Goal: Task Accomplishment & Management: Manage account settings

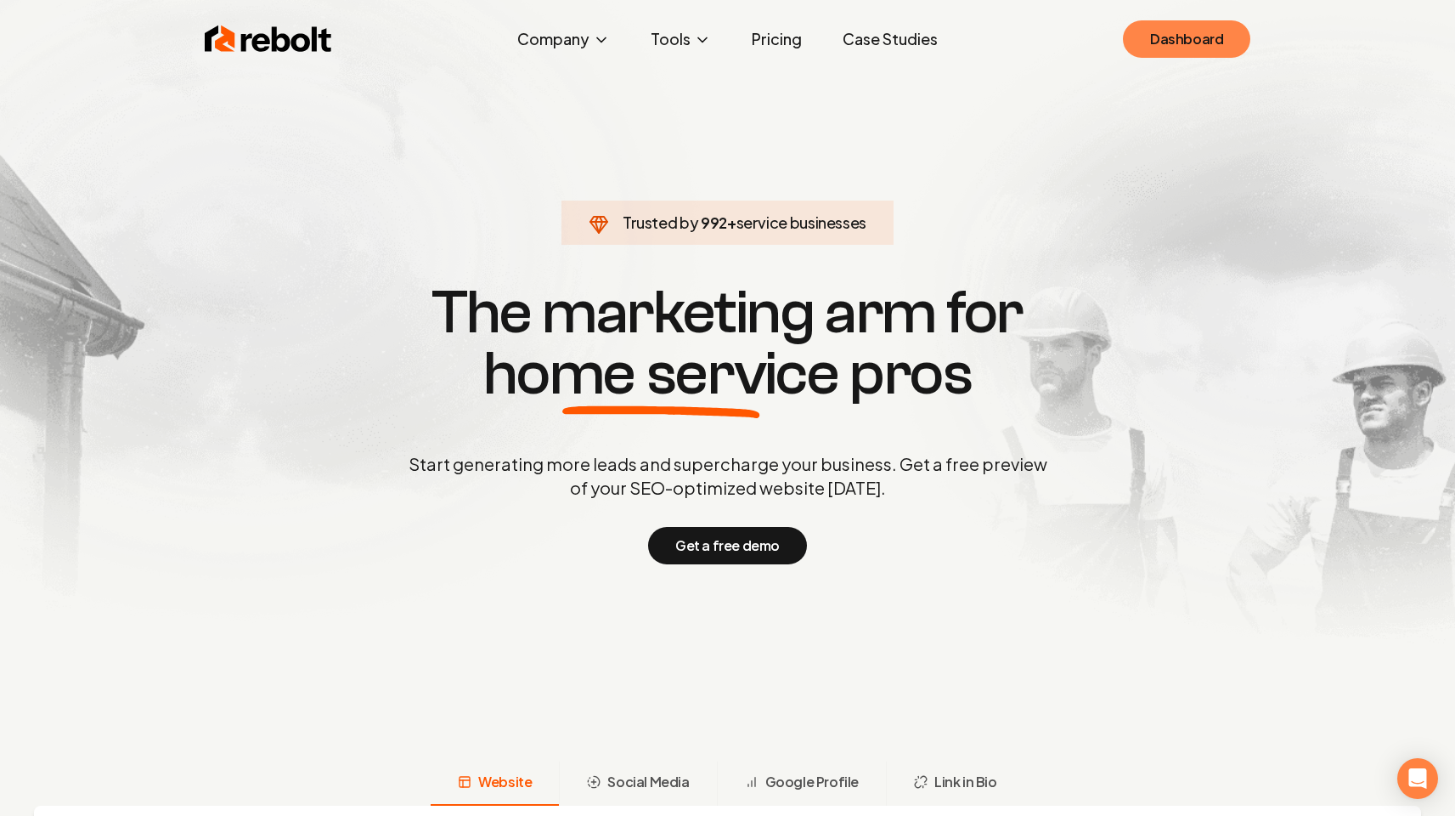
click at [1154, 41] on link "Dashboard" at bounding box center [1186, 38] width 127 height 37
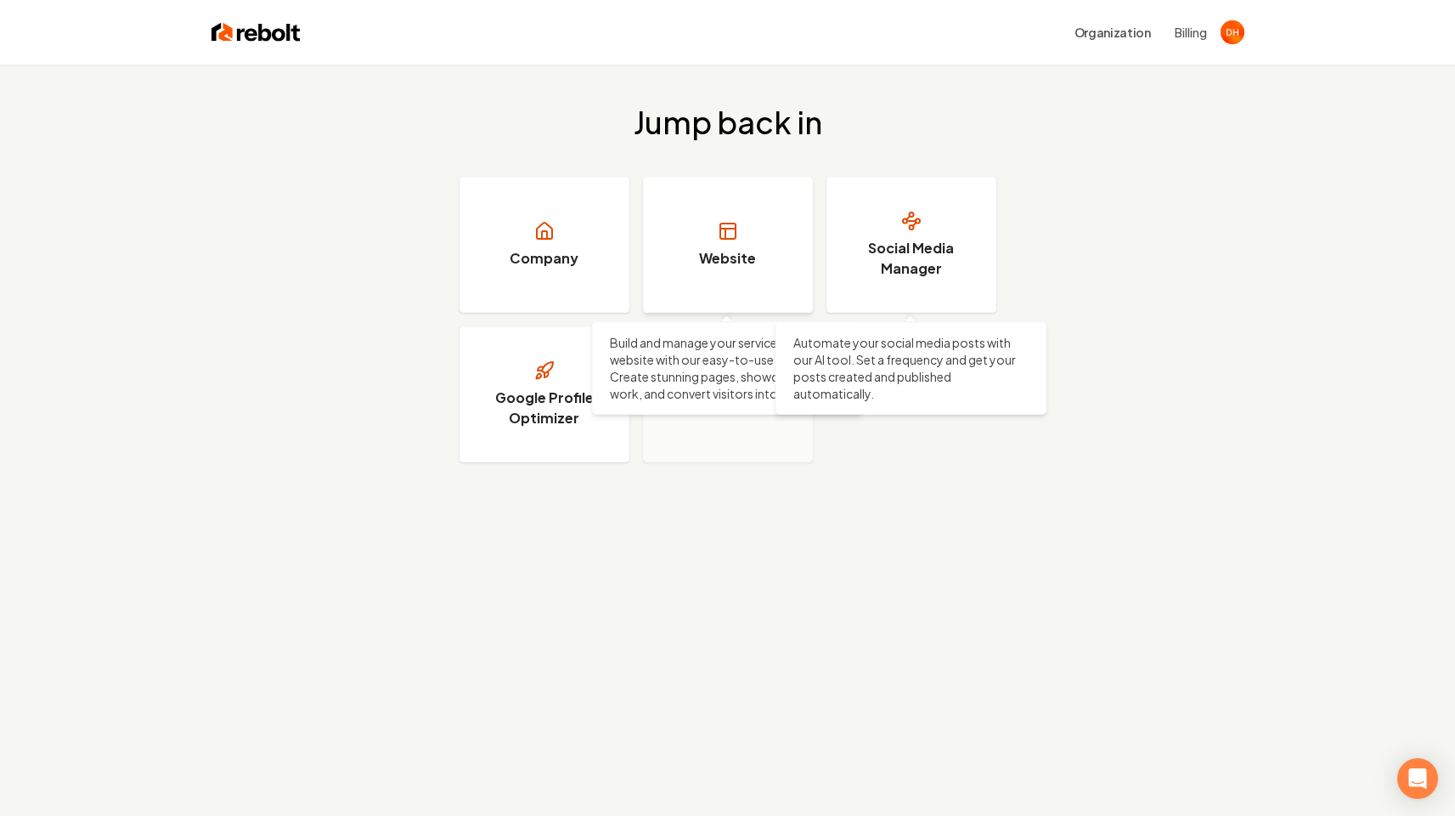
click at [754, 248] on h3 "Website" at bounding box center [727, 258] width 57 height 20
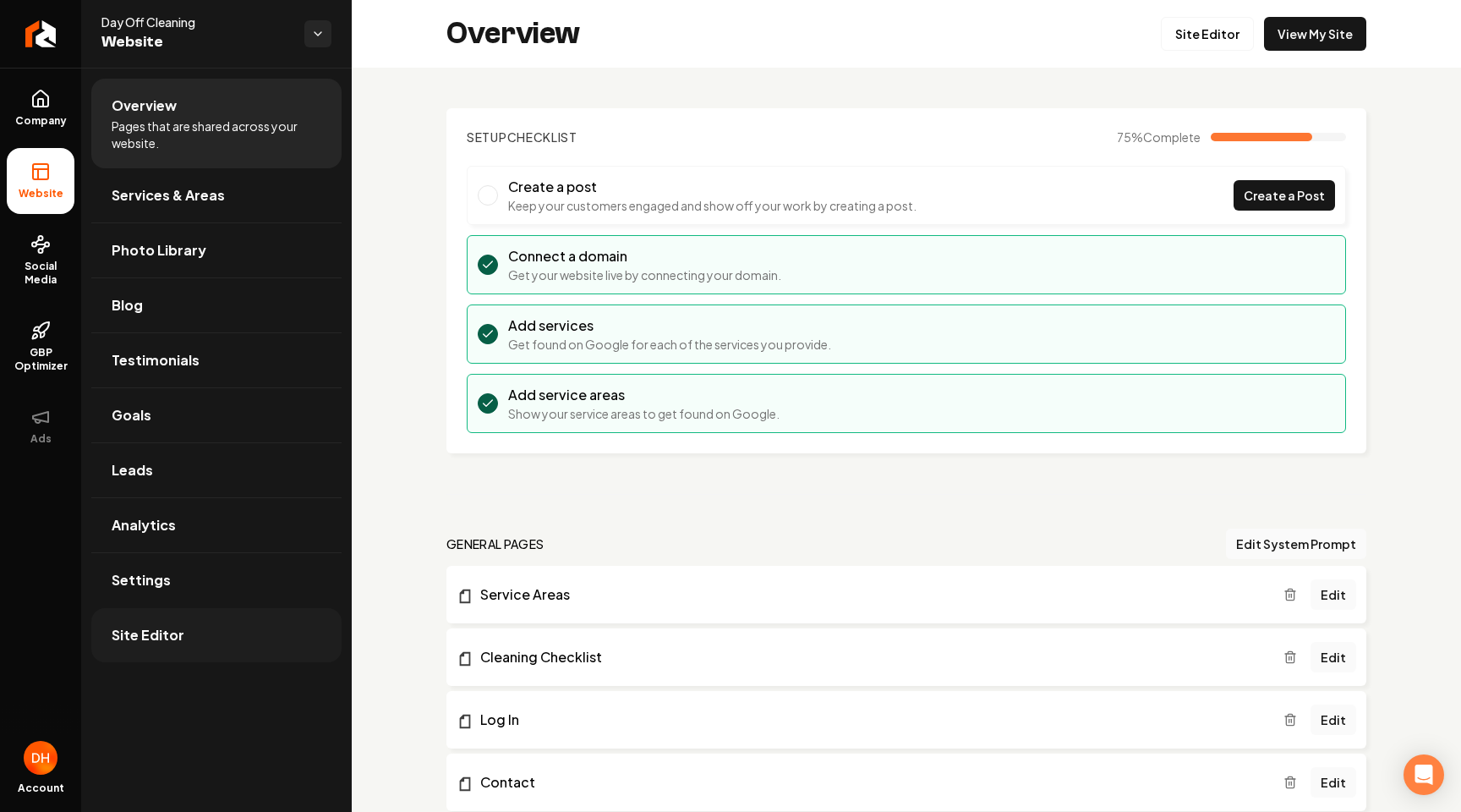
click at [166, 630] on span "Site Editor" at bounding box center [147, 635] width 73 height 20
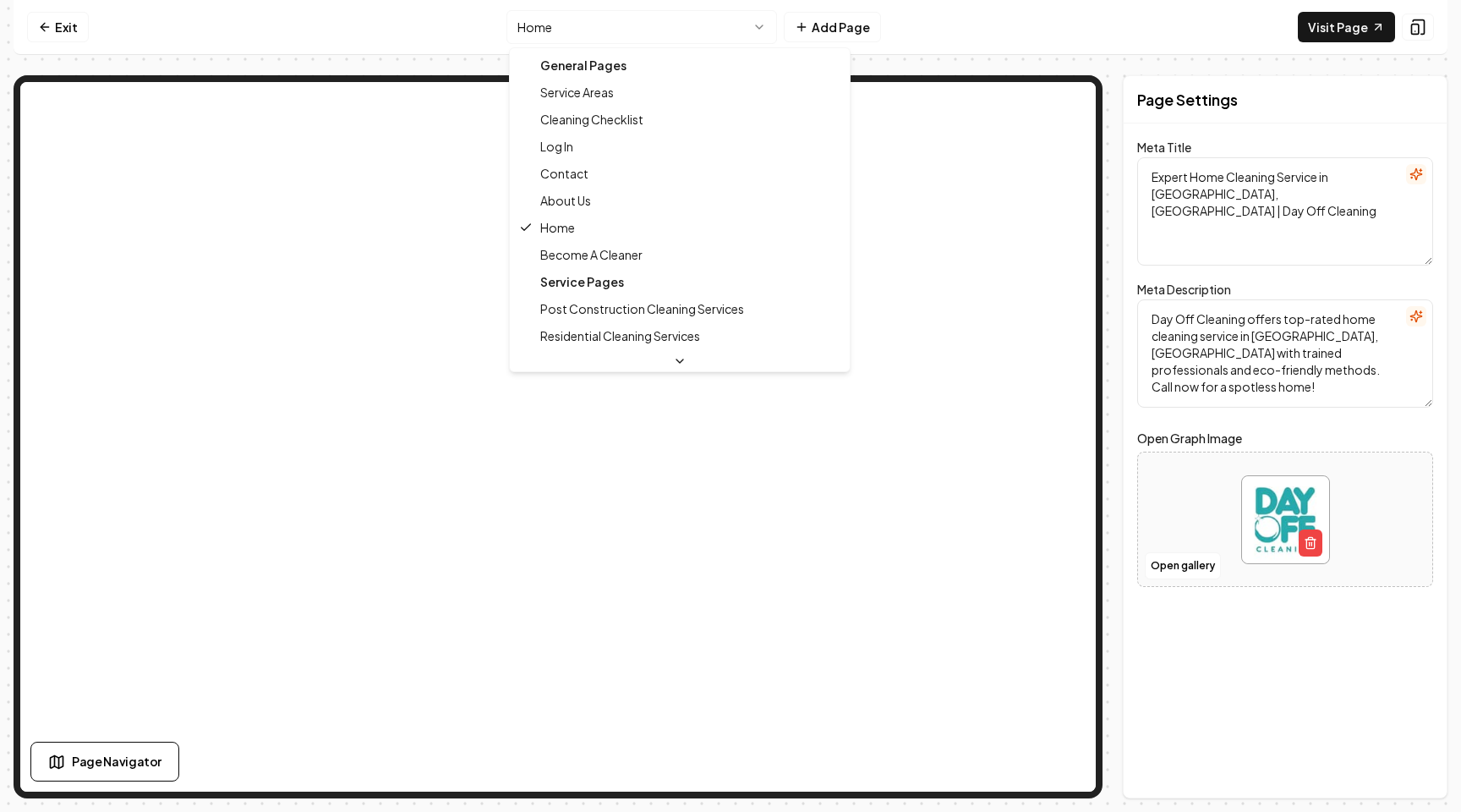
click at [672, 25] on html "Computer Required This feature is only available on a computer. Please switch t…" at bounding box center [730, 406] width 1461 height 812
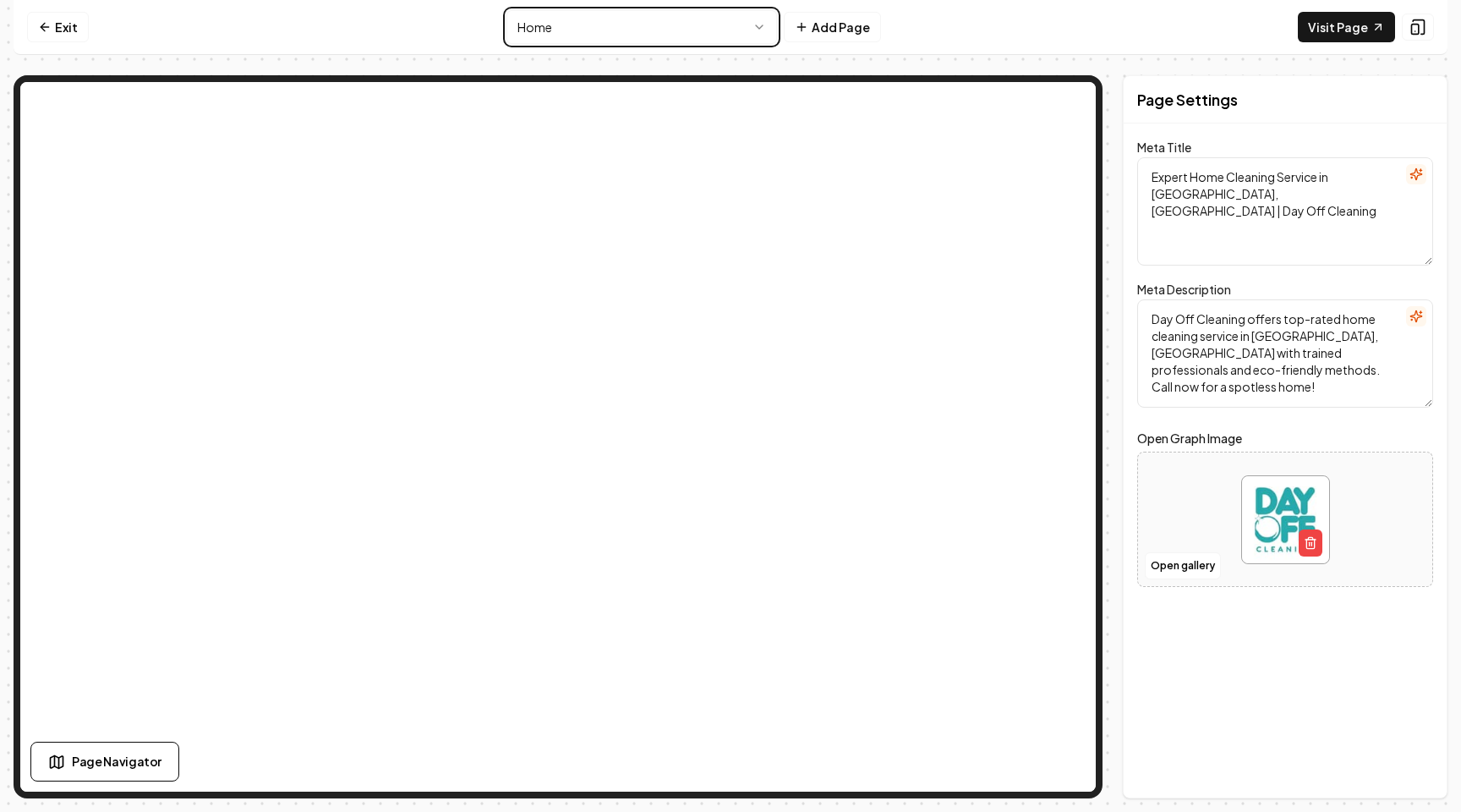
click at [991, 6] on html "Computer Required This feature is only available on a computer. Please switch t…" at bounding box center [730, 406] width 1461 height 812
click at [59, 26] on link "Exit" at bounding box center [58, 27] width 62 height 31
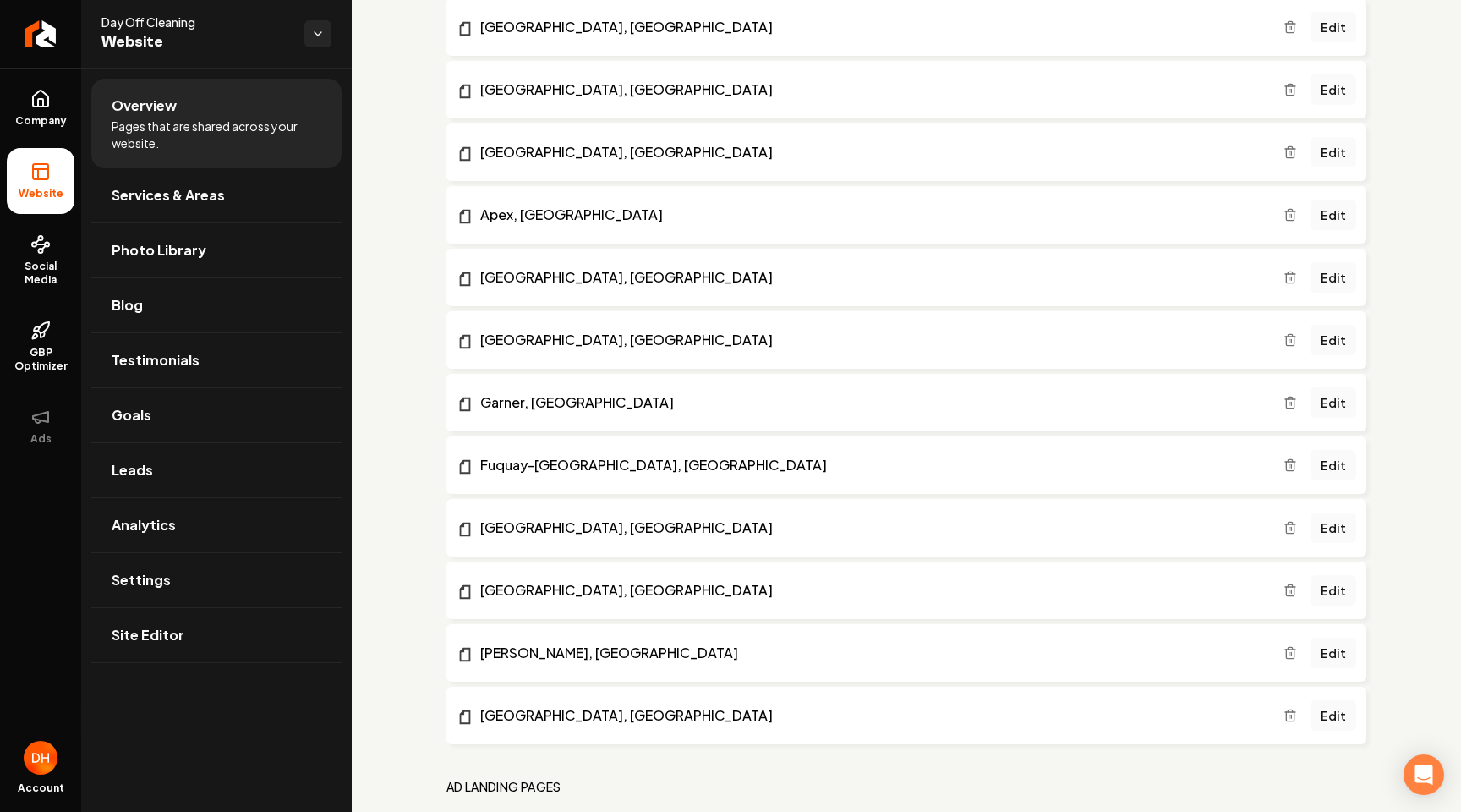
scroll to position [1765, 0]
click at [151, 584] on span "Settings" at bounding box center [140, 580] width 59 height 20
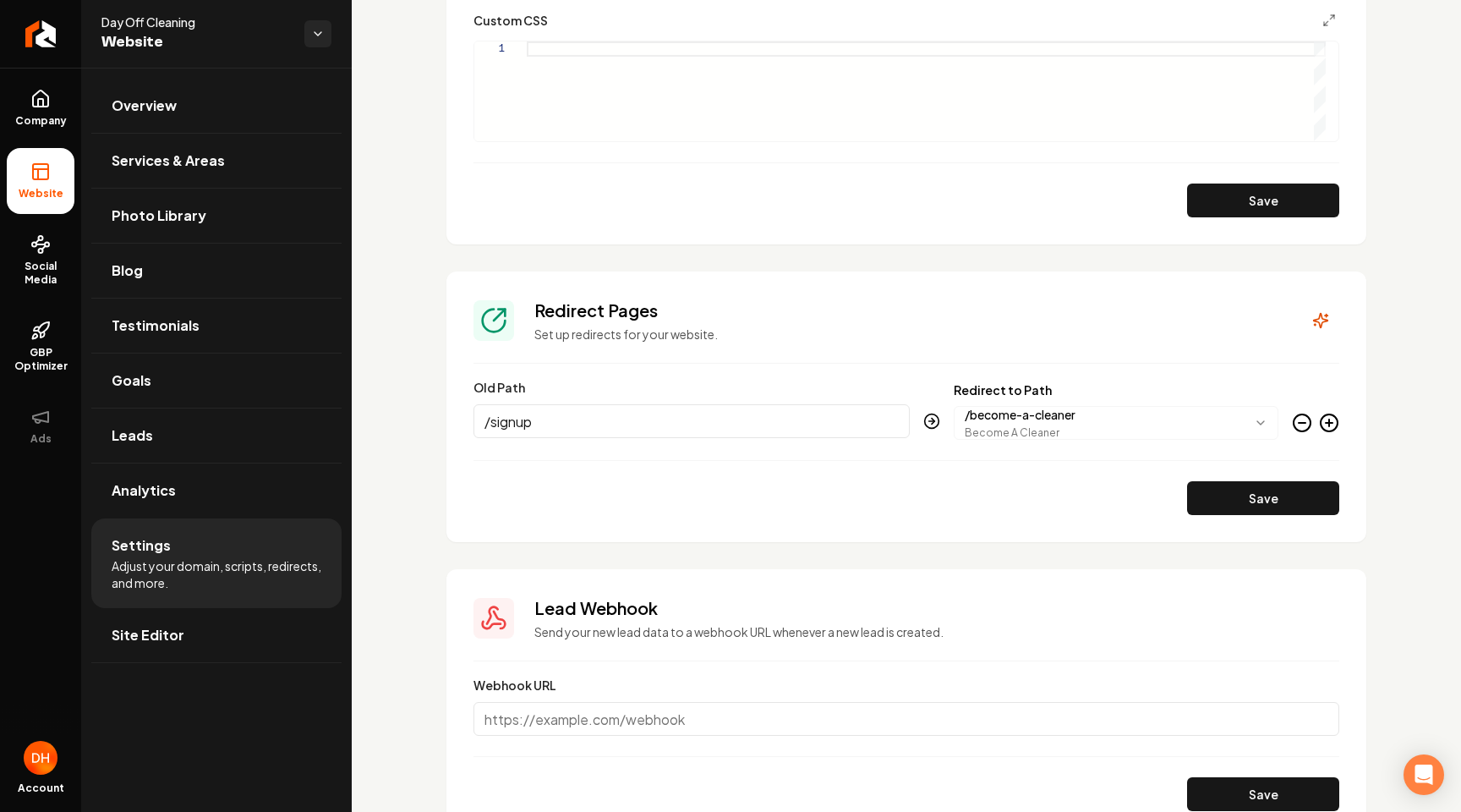
scroll to position [1529, 0]
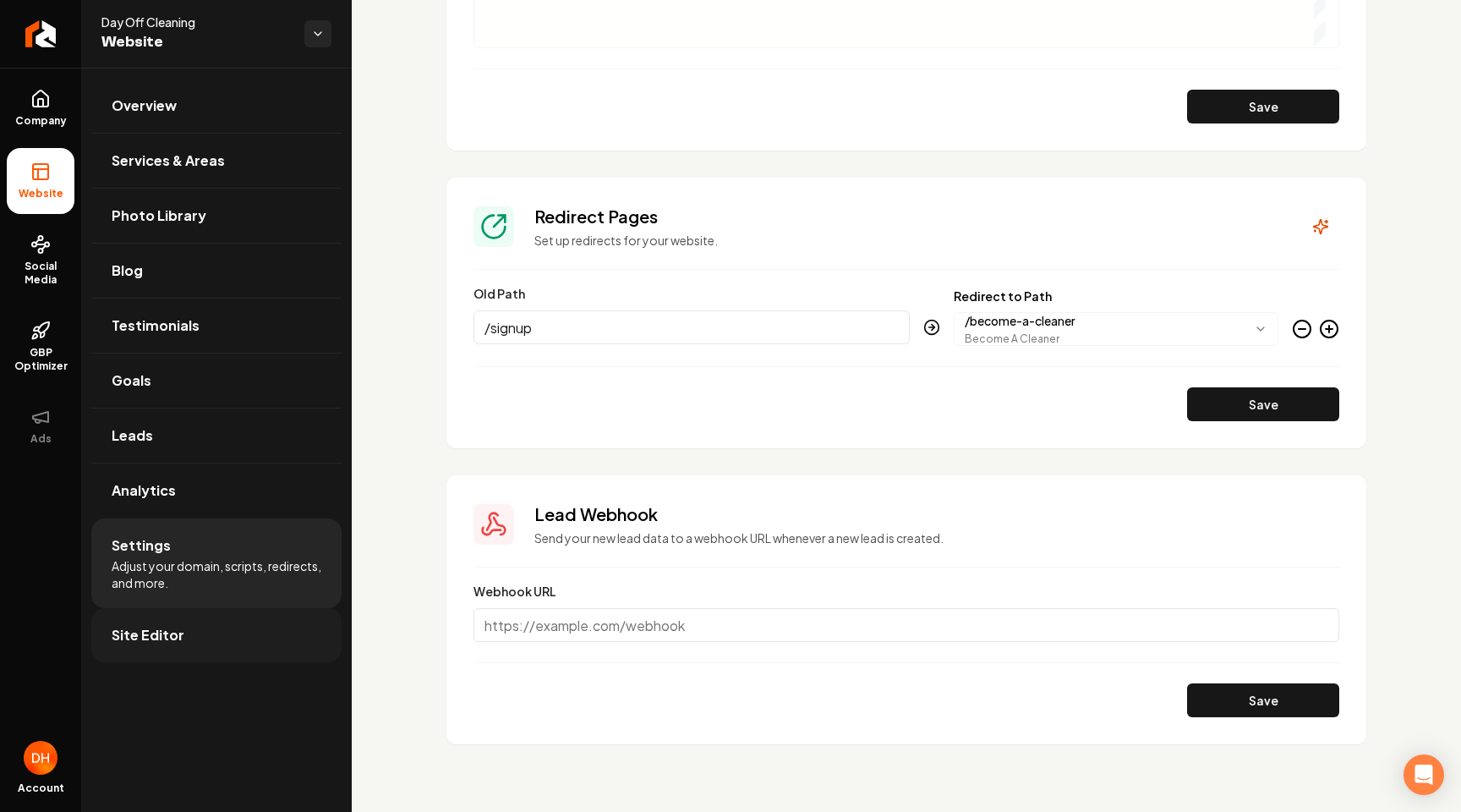
click at [159, 630] on span "Site Editor" at bounding box center [147, 635] width 73 height 20
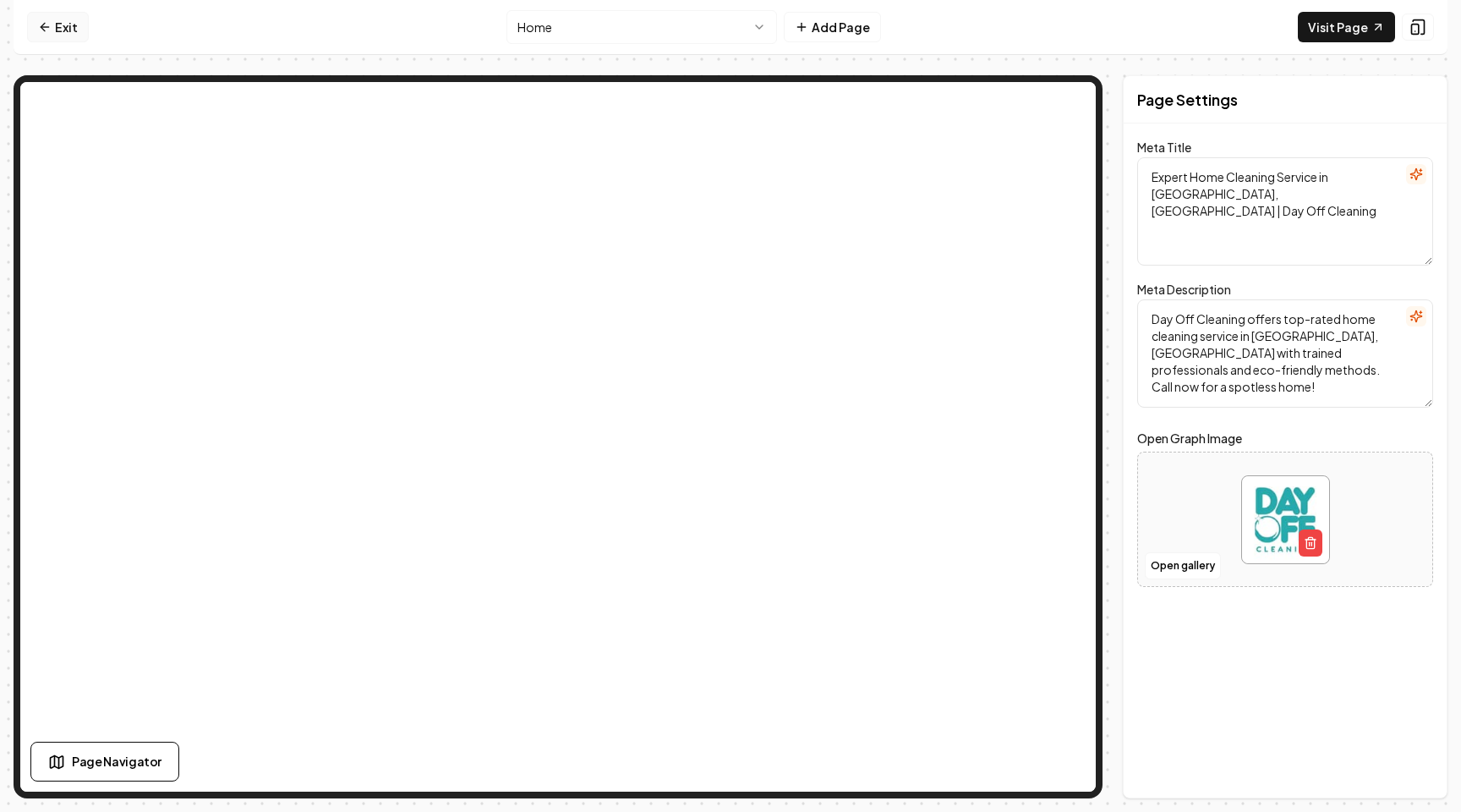
click at [65, 22] on link "Exit" at bounding box center [58, 27] width 62 height 31
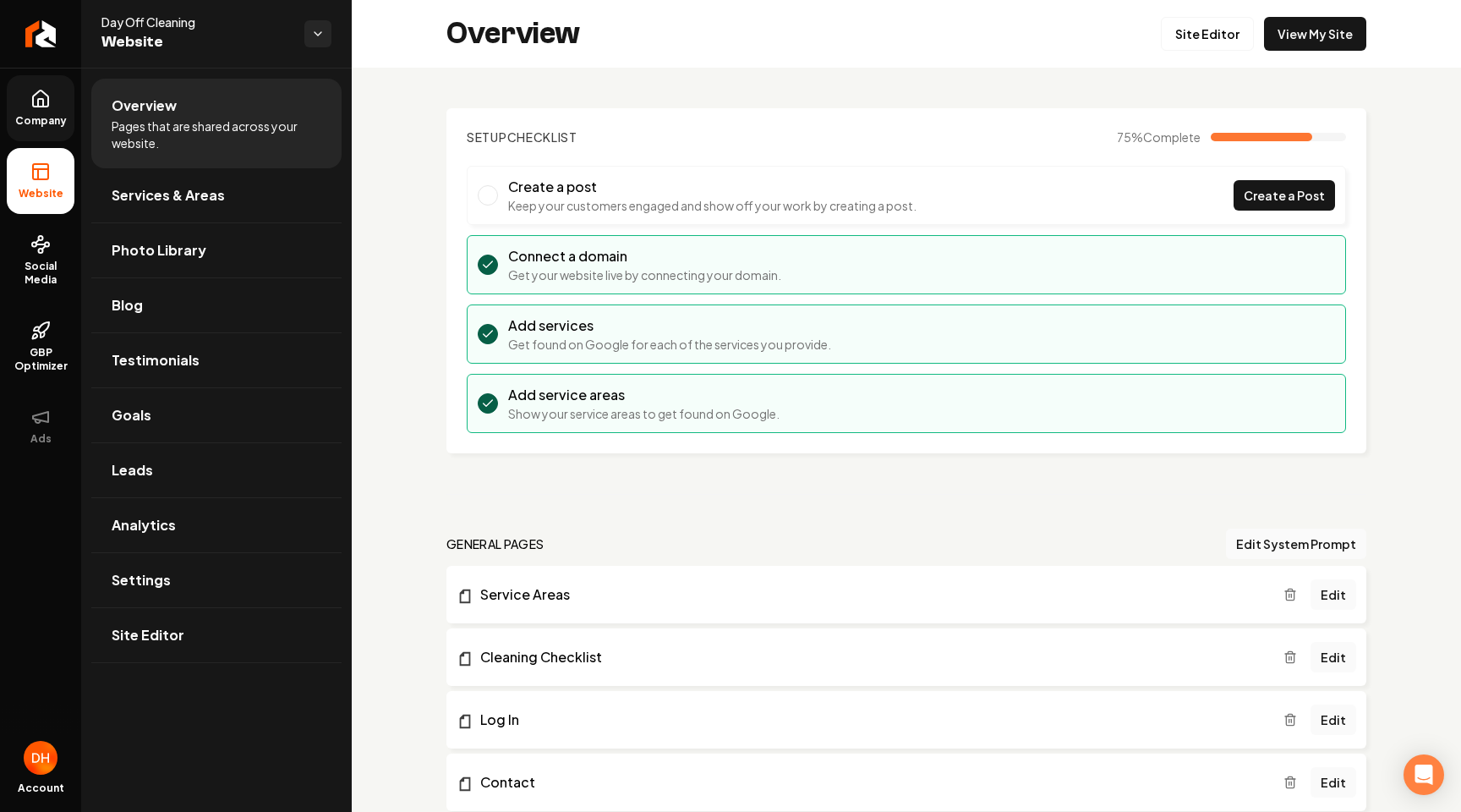
click at [42, 110] on link "Company" at bounding box center [41, 108] width 68 height 66
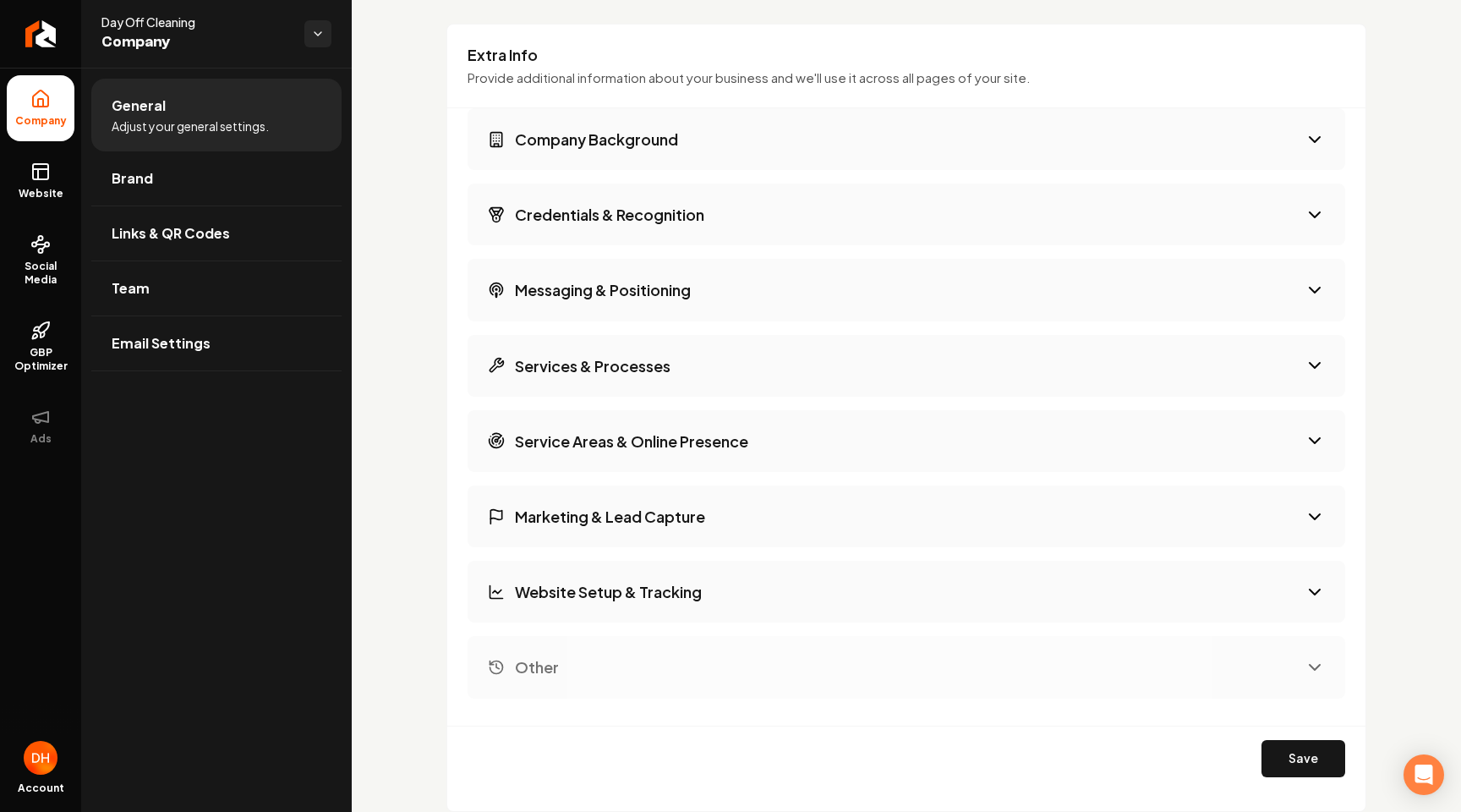
scroll to position [2607, 0]
click at [802, 31] on div "Extra Info Provide additional information about your business and we'll use it …" at bounding box center [907, 417] width 920 height 788
